Goal: Task Accomplishment & Management: Manage account settings

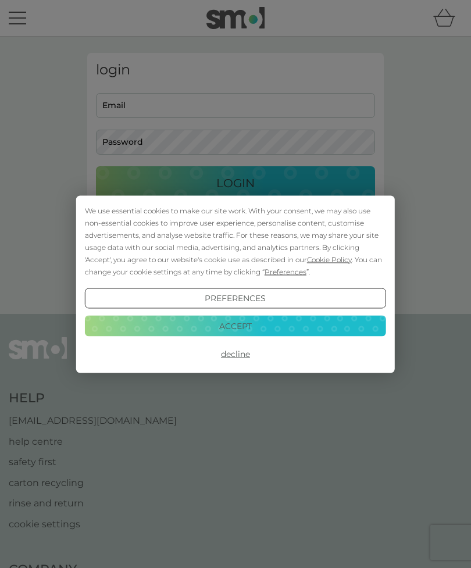
click at [241, 324] on button "Accept" at bounding box center [235, 326] width 301 height 21
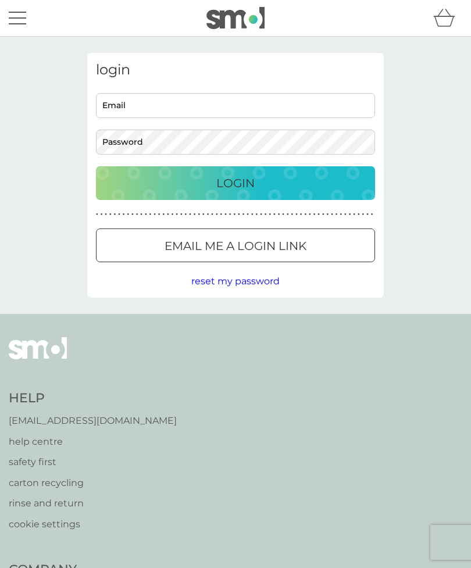
click at [191, 104] on input "Email" at bounding box center [235, 105] width 279 height 25
type input "[EMAIL_ADDRESS][DOMAIN_NAME]"
click at [236, 183] on button "Login" at bounding box center [235, 183] width 279 height 34
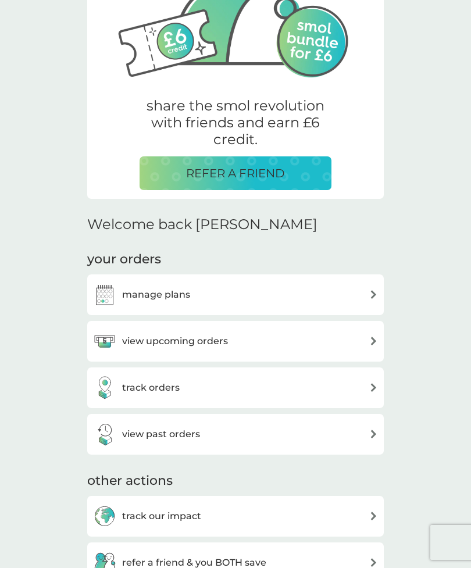
scroll to position [142, 0]
click at [376, 339] on img at bounding box center [373, 341] width 9 height 9
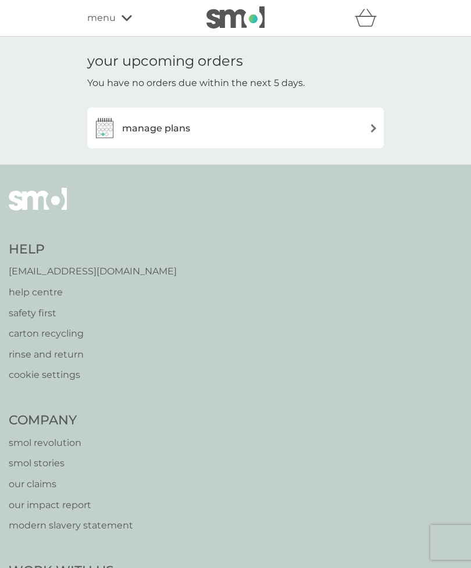
click at [372, 120] on div "manage plans" at bounding box center [235, 127] width 285 height 23
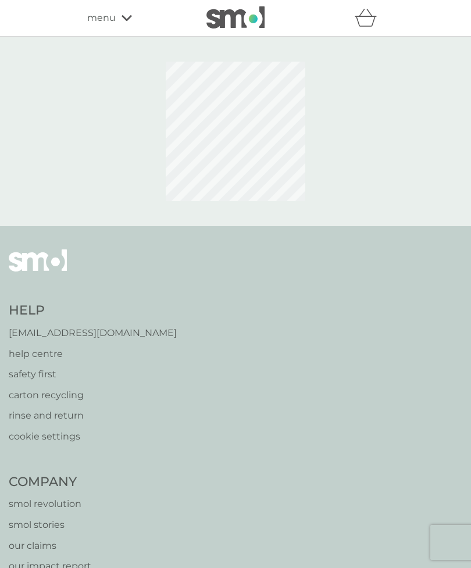
scroll to position [37, 0]
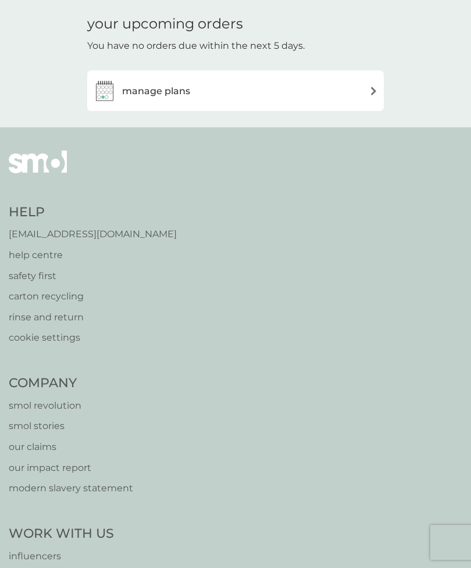
click at [371, 88] on img at bounding box center [373, 91] width 9 height 9
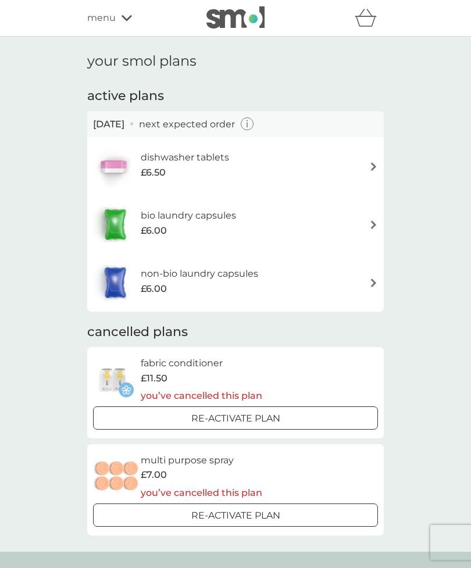
click at [369, 164] on img at bounding box center [373, 166] width 9 height 9
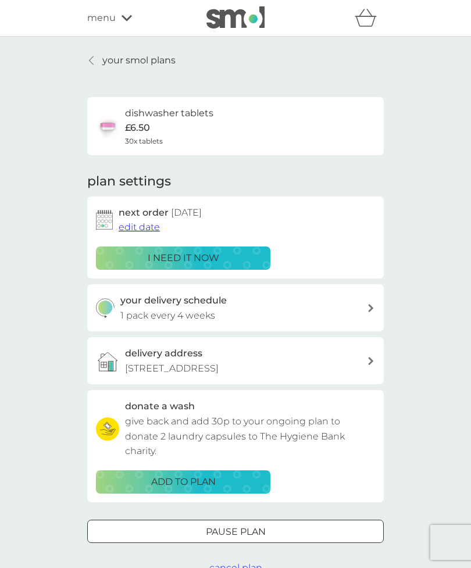
click at [366, 302] on div "your delivery schedule 1 pack every 4 weeks" at bounding box center [243, 308] width 247 height 30
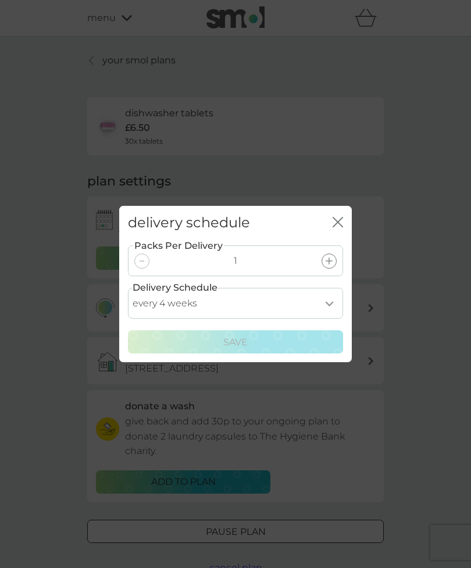
click at [332, 297] on select "every 1 week every 2 weeks every 3 weeks every 4 weeks every 5 weeks every 6 we…" at bounding box center [235, 303] width 215 height 31
select select "42"
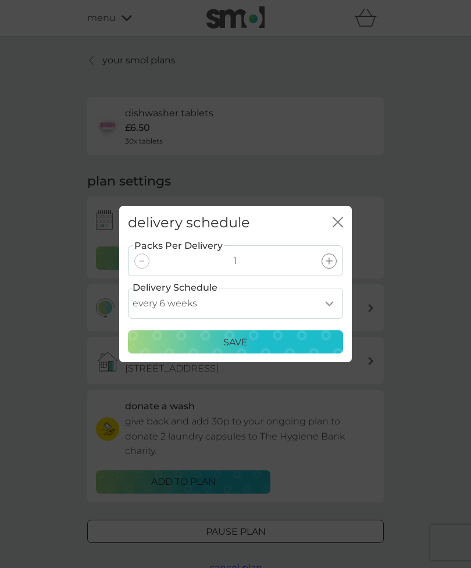
click at [244, 376] on div "delivery schedule close Packs Per Delivery 1 Delivery Schedule every 1 week eve…" at bounding box center [235, 284] width 471 height 568
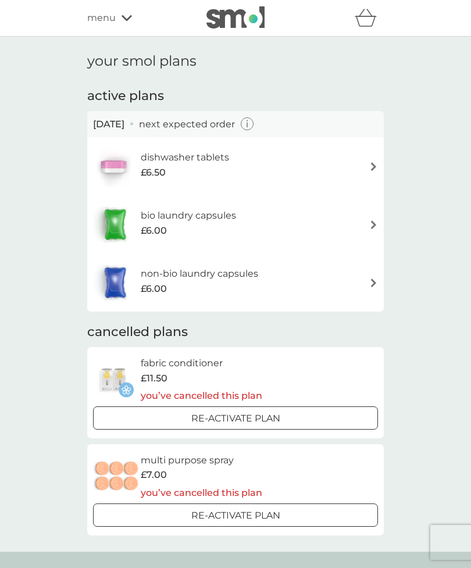
click at [372, 222] on img at bounding box center [373, 224] width 9 height 9
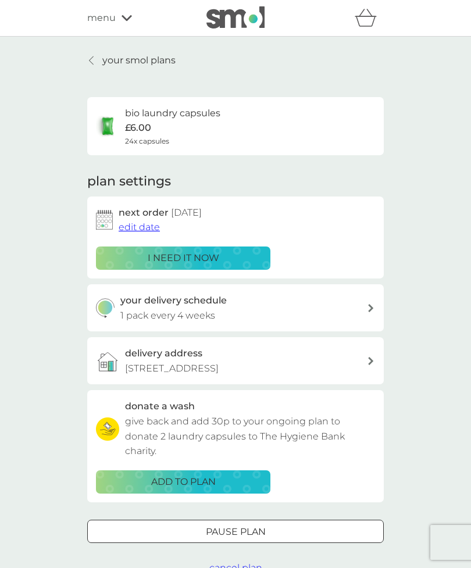
click at [365, 301] on div "your delivery schedule 1 pack every 4 weeks" at bounding box center [243, 308] width 247 height 30
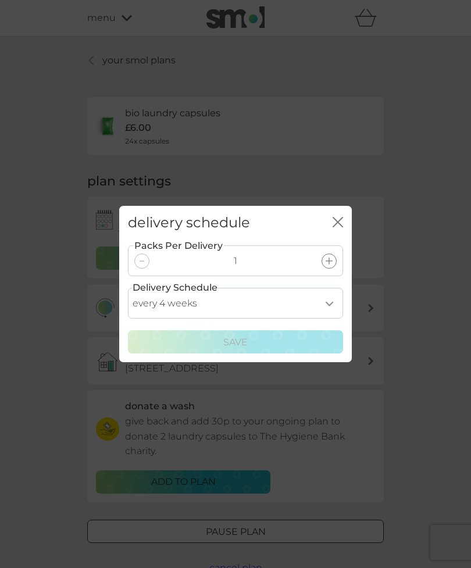
click at [329, 262] on icon at bounding box center [329, 261] width 7 height 7
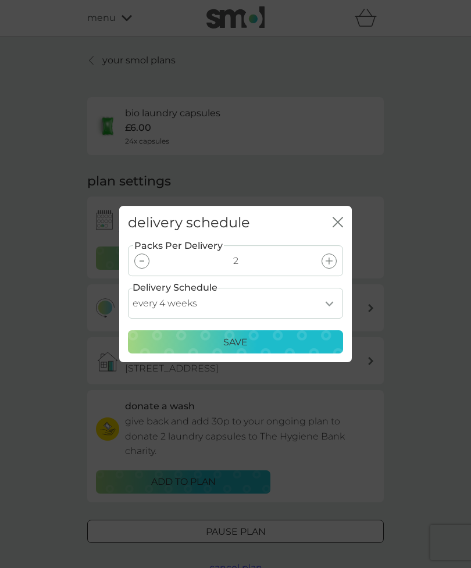
click at [138, 257] on div at bounding box center [141, 261] width 15 height 15
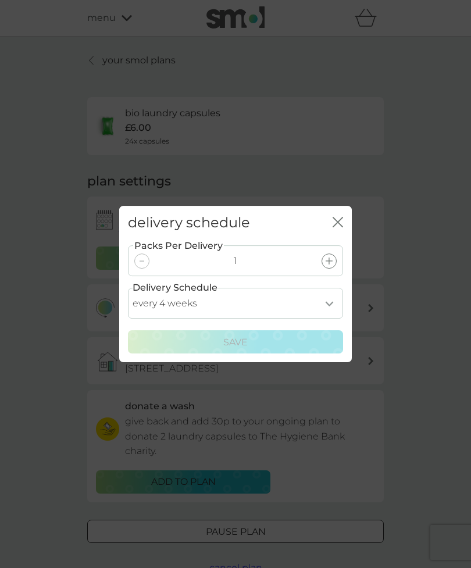
click at [328, 303] on select "every 1 week every 2 weeks every 3 weeks every 4 weeks every 5 weeks every 6 we…" at bounding box center [235, 303] width 215 height 31
select select "42"
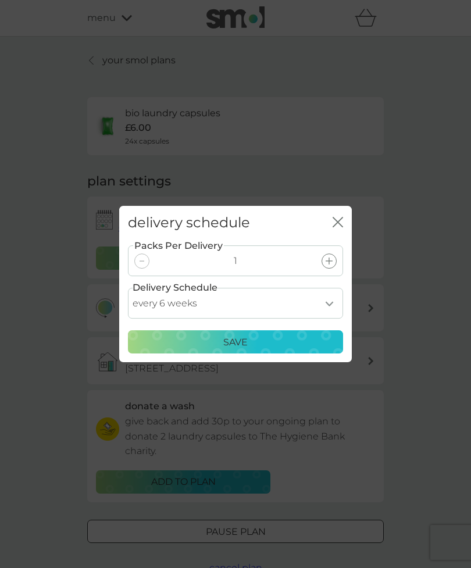
click at [246, 339] on p "Save" at bounding box center [235, 342] width 24 height 15
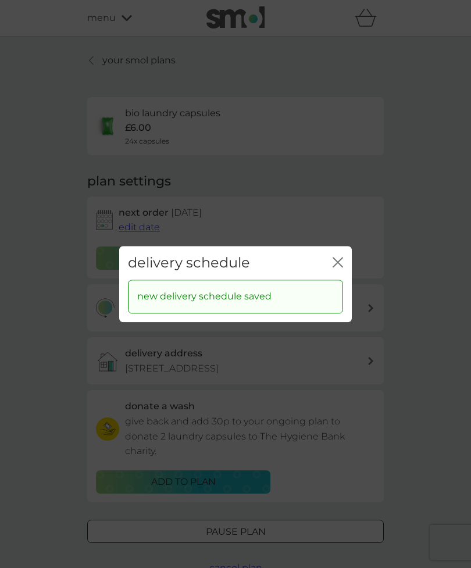
click at [339, 261] on icon "close" at bounding box center [338, 262] width 10 height 10
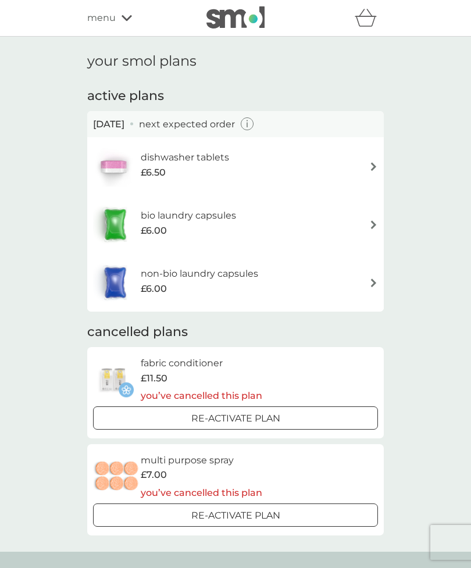
click at [369, 280] on img at bounding box center [373, 283] width 9 height 9
